Goal: Task Accomplishment & Management: Use online tool/utility

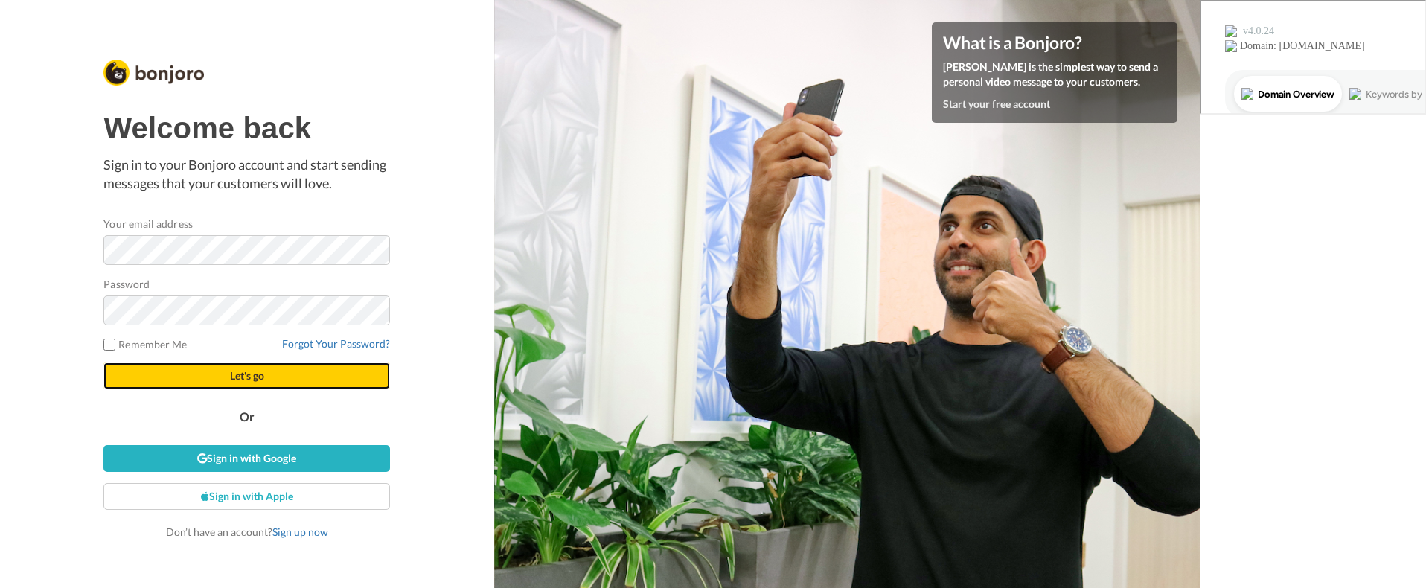
click at [259, 371] on span "Let's go" at bounding box center [247, 375] width 34 height 13
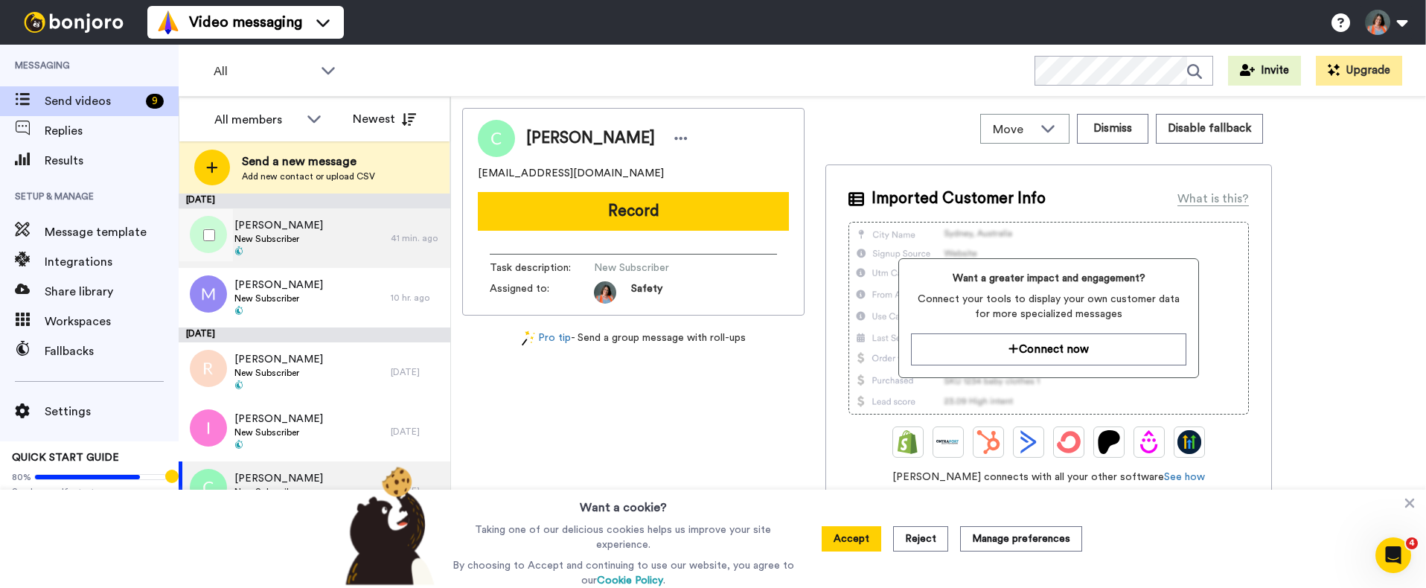
click at [293, 236] on span "New Subscriber" at bounding box center [278, 239] width 89 height 12
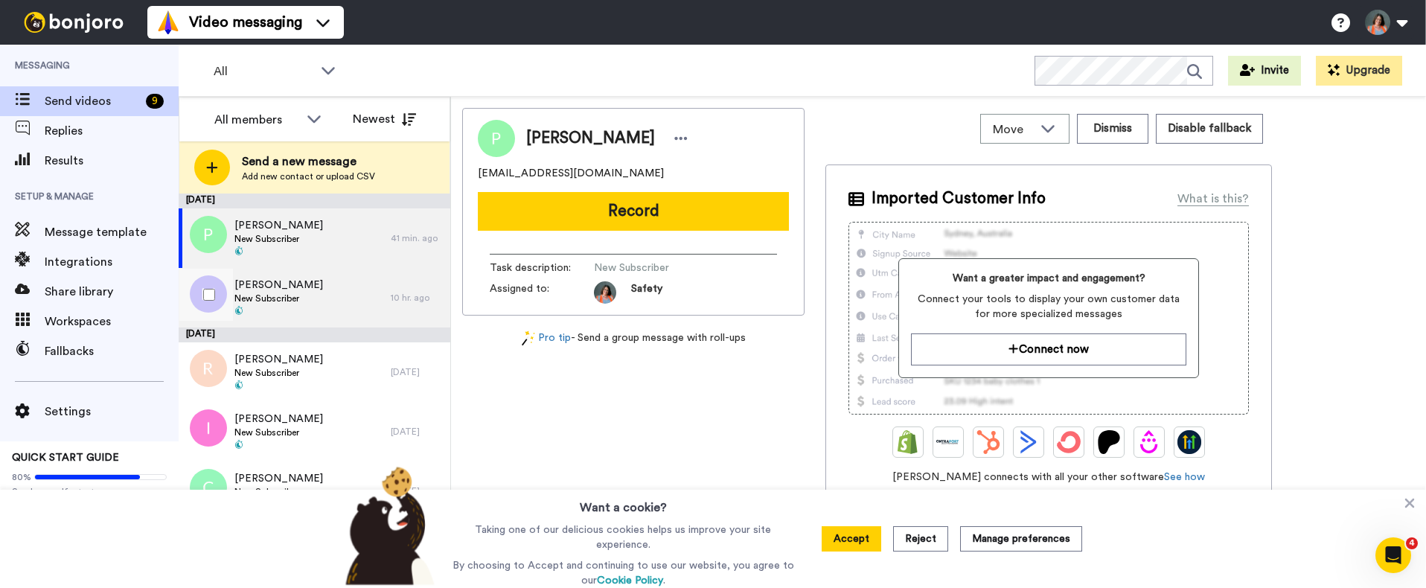
click at [301, 289] on div "[PERSON_NAME] Subscriber" at bounding box center [285, 298] width 212 height 60
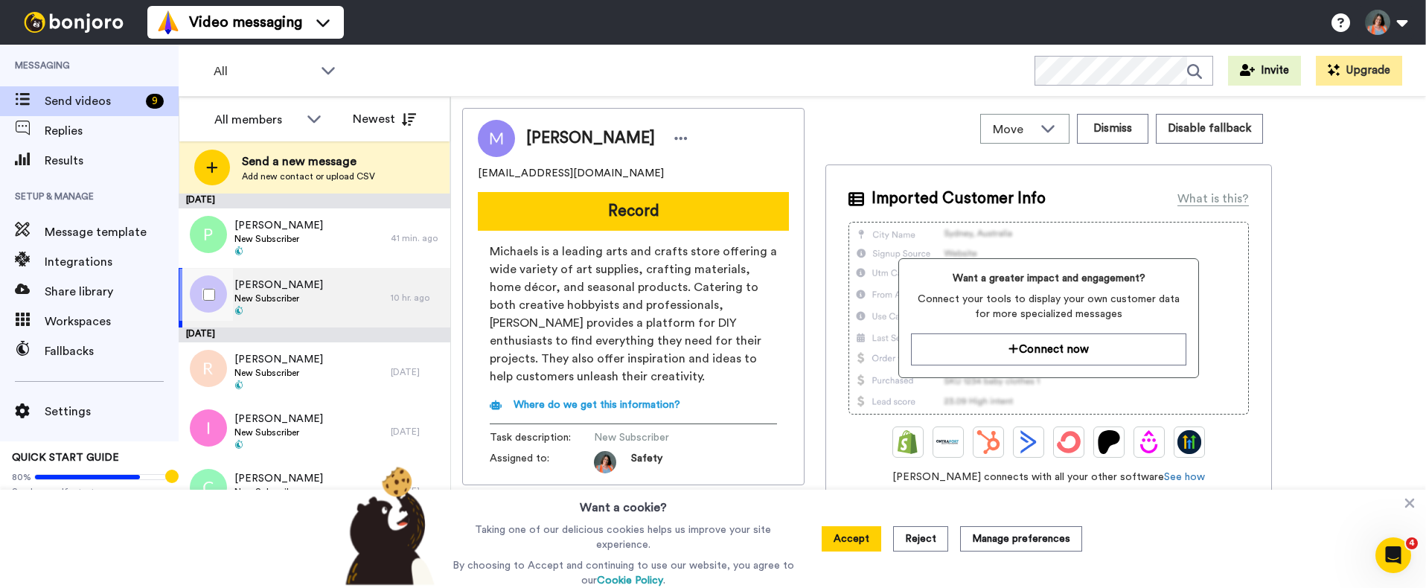
scroll to position [1, 0]
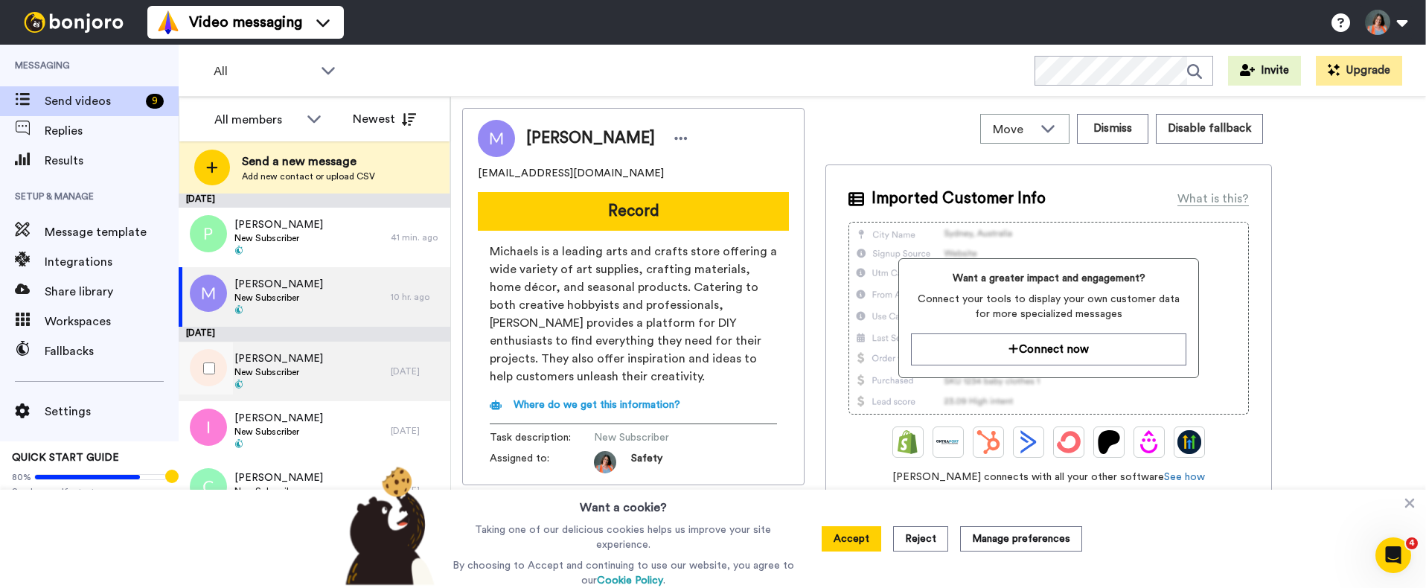
click at [312, 368] on div "[PERSON_NAME] Subscriber" at bounding box center [285, 372] width 212 height 60
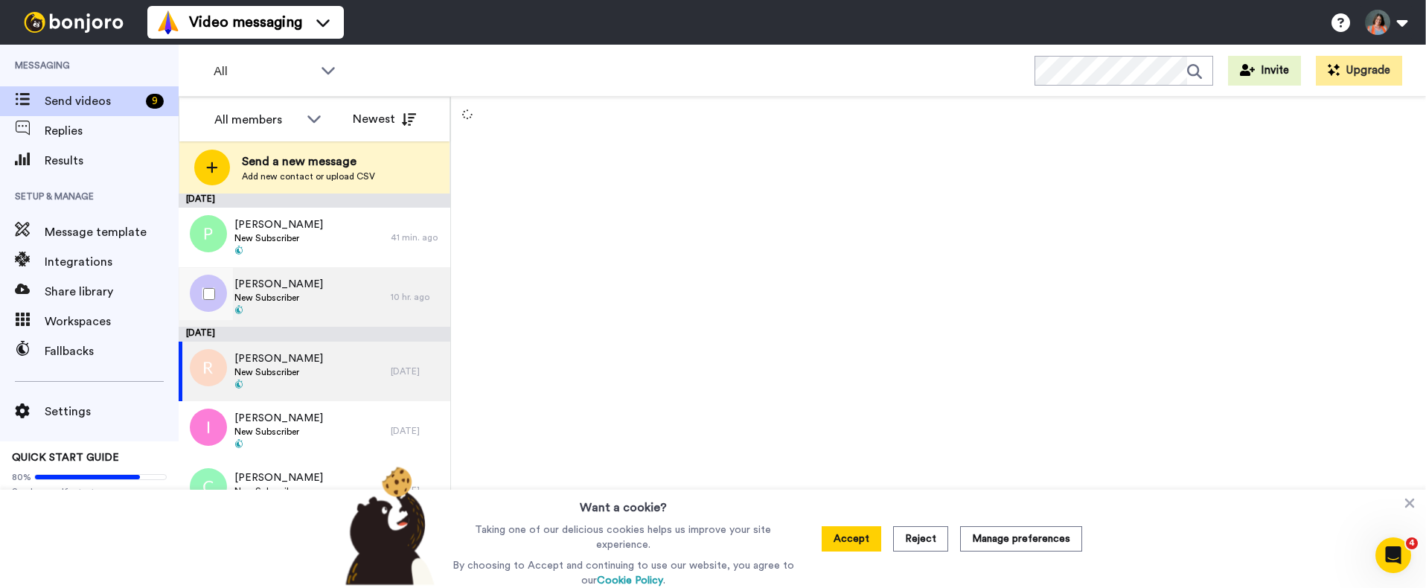
click at [313, 301] on div "[PERSON_NAME] Subscriber" at bounding box center [285, 297] width 212 height 60
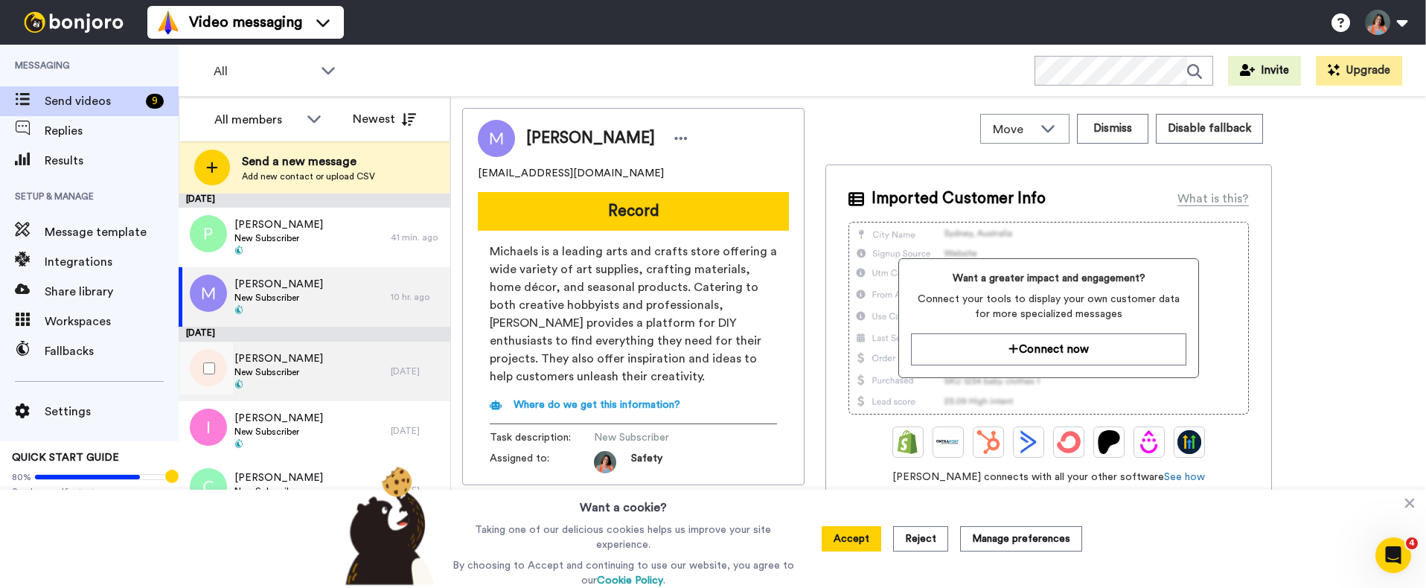
click at [313, 361] on div "[PERSON_NAME] Subscriber" at bounding box center [285, 372] width 212 height 60
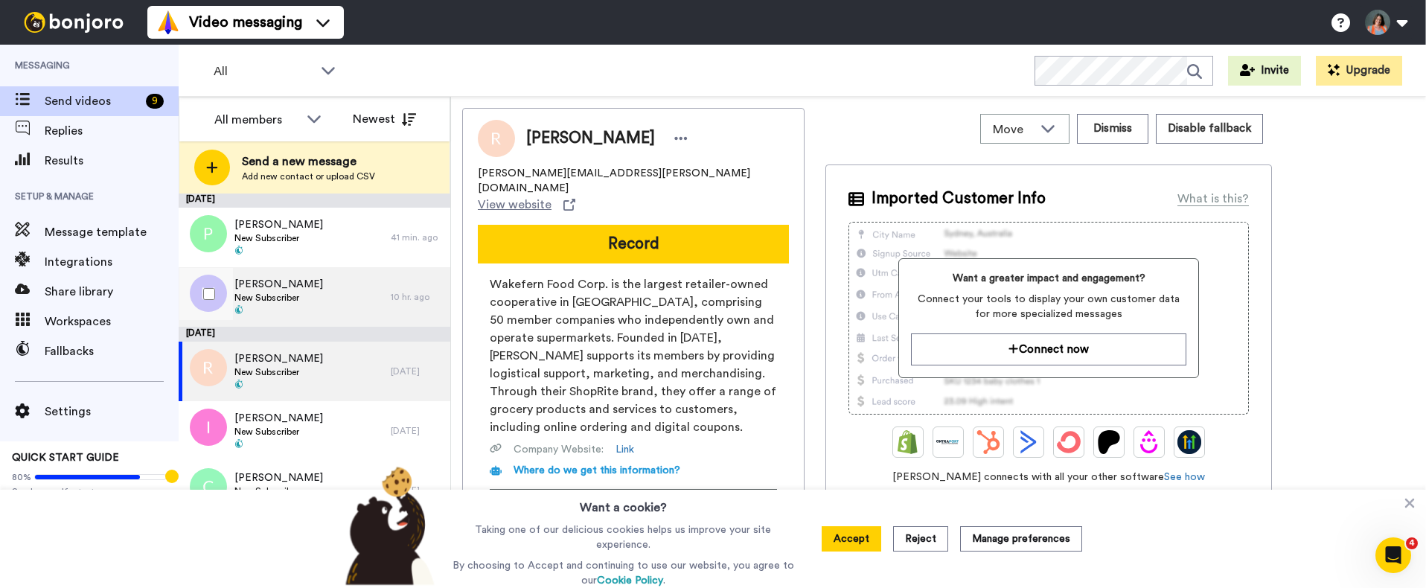
click at [358, 301] on div "[PERSON_NAME] Subscriber" at bounding box center [285, 297] width 212 height 60
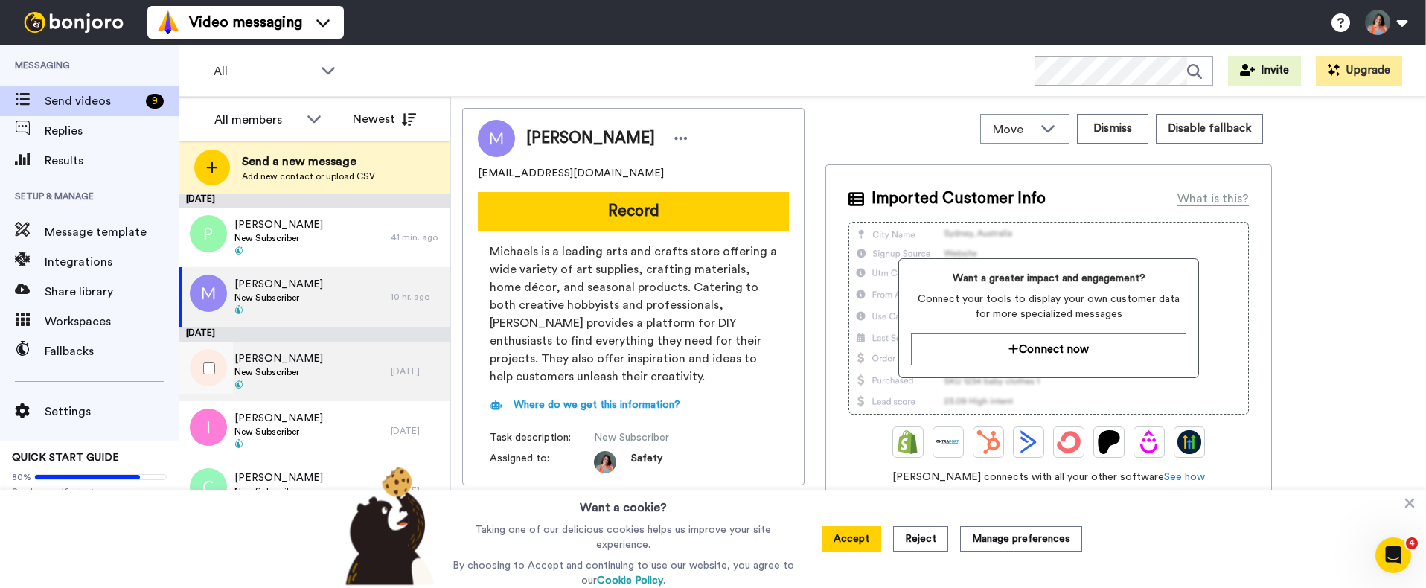
click at [346, 370] on div "[PERSON_NAME] Subscriber" at bounding box center [285, 372] width 212 height 60
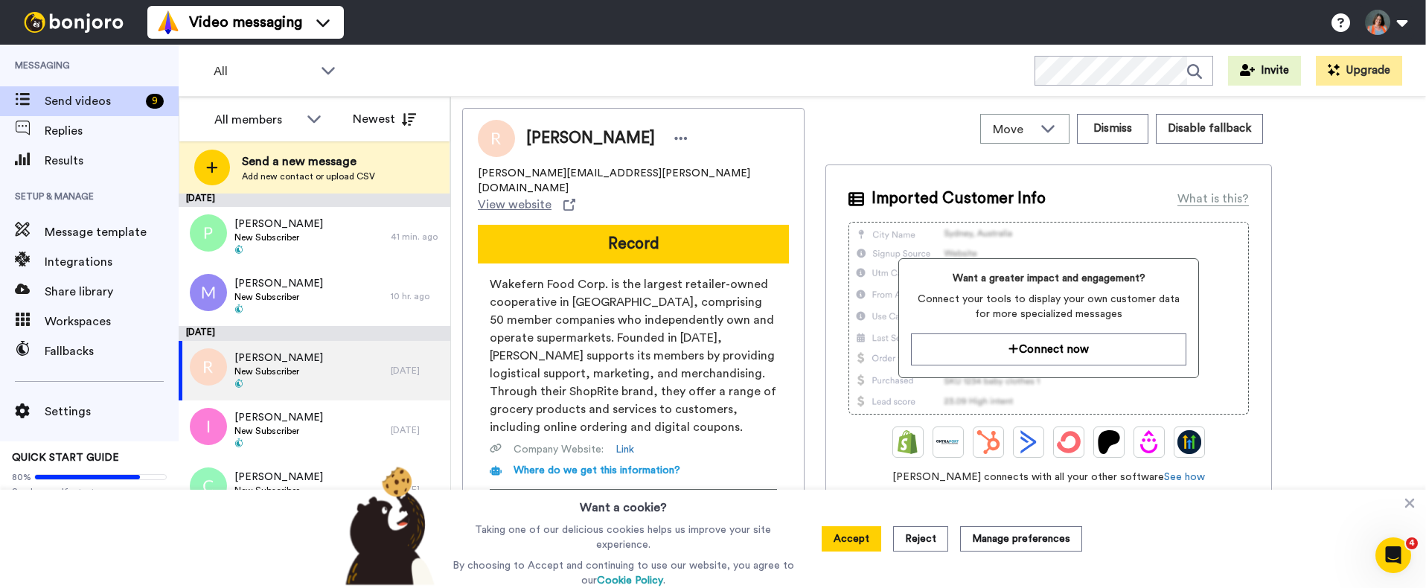
scroll to position [1, 0]
